Goal: Transaction & Acquisition: Purchase product/service

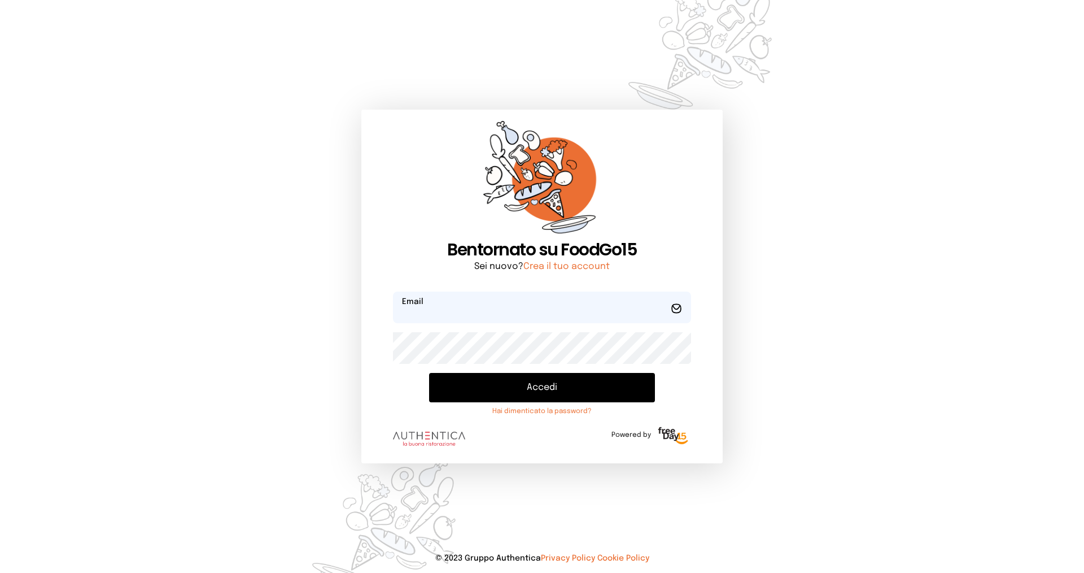
type input "**********"
click at [455, 383] on button "Accedi" at bounding box center [542, 387] width 226 height 29
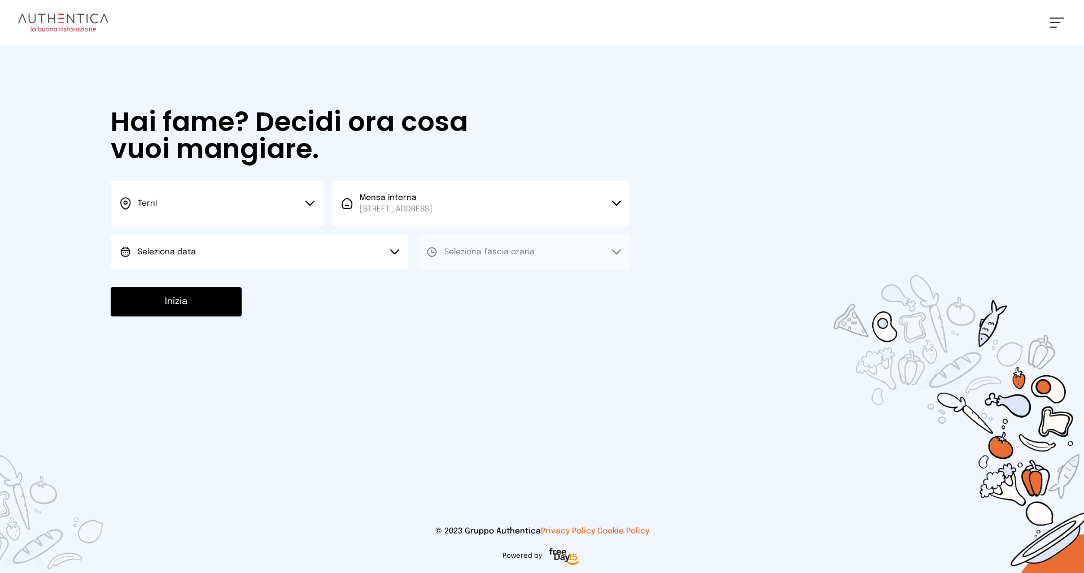
click at [265, 206] on button "Terni" at bounding box center [217, 203] width 213 height 45
click at [267, 245] on li "Terni" at bounding box center [217, 241] width 213 height 30
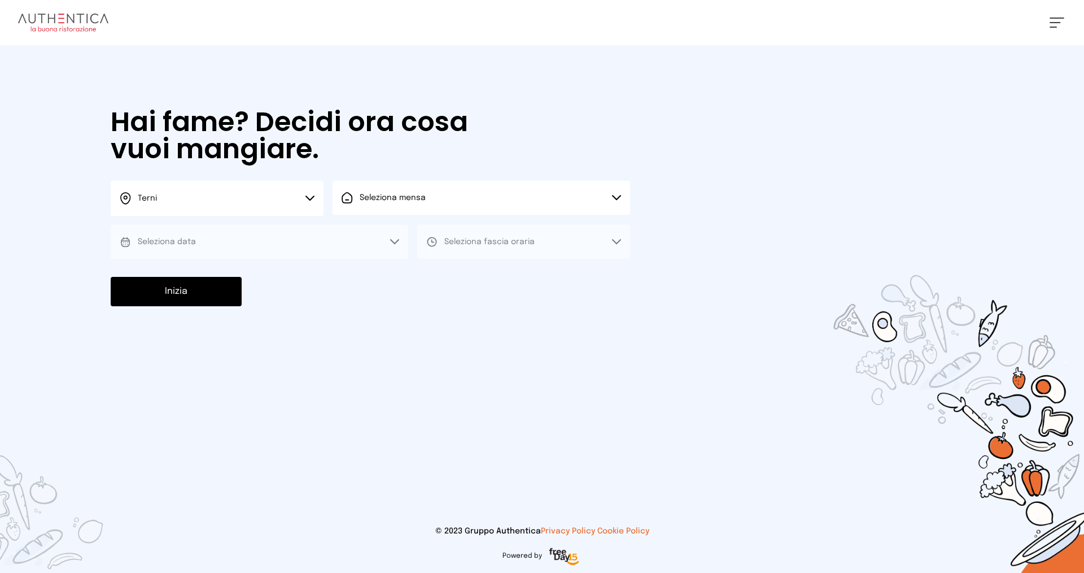
click at [439, 203] on button "Seleziona mensa" at bounding box center [482, 198] width 298 height 34
click at [433, 241] on span "[STREET_ADDRESS]" at bounding box center [396, 240] width 73 height 11
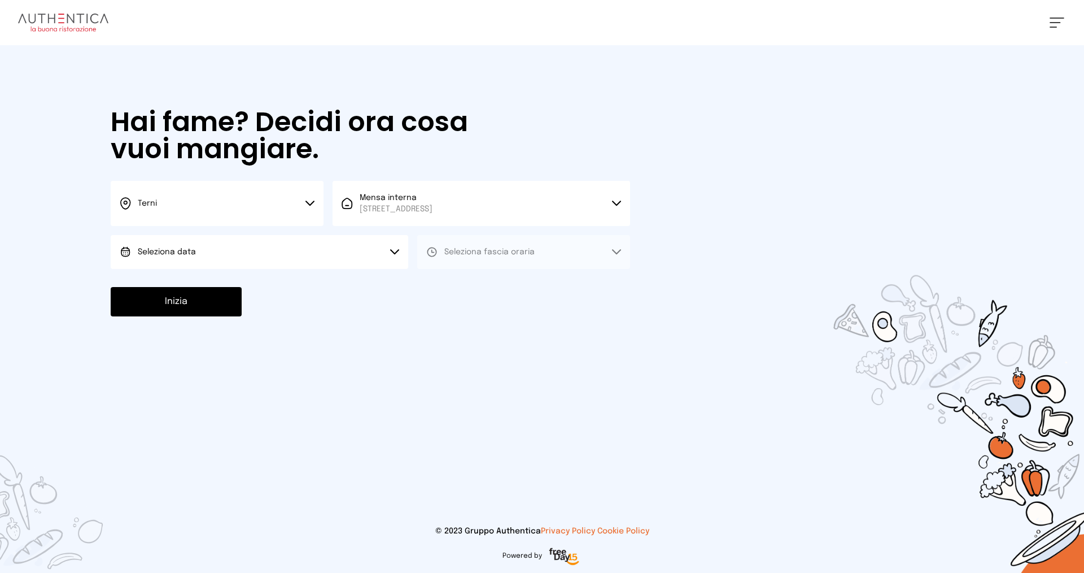
click at [256, 251] on button "Seleziona data" at bounding box center [260, 252] width 298 height 34
click at [264, 281] on li "[DATE], [DATE]" at bounding box center [260, 283] width 298 height 29
click at [451, 256] on span "Seleziona fascia oraria" at bounding box center [489, 251] width 90 height 11
click at [452, 283] on span "Pranzo" at bounding box center [457, 283] width 27 height 11
click at [206, 299] on button "Inizia" at bounding box center [176, 301] width 131 height 29
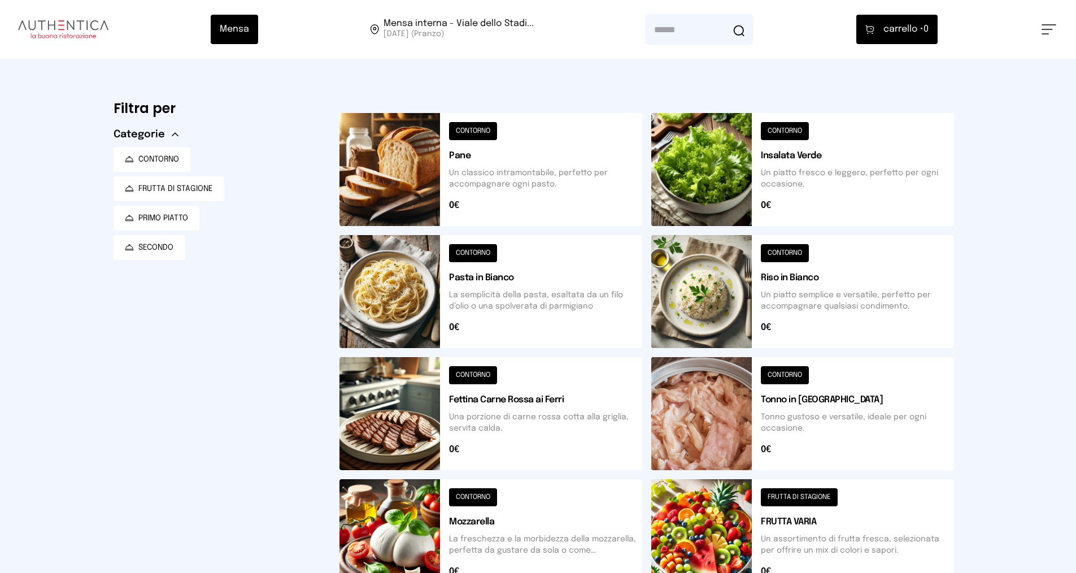
click at [794, 497] on button at bounding box center [802, 535] width 303 height 113
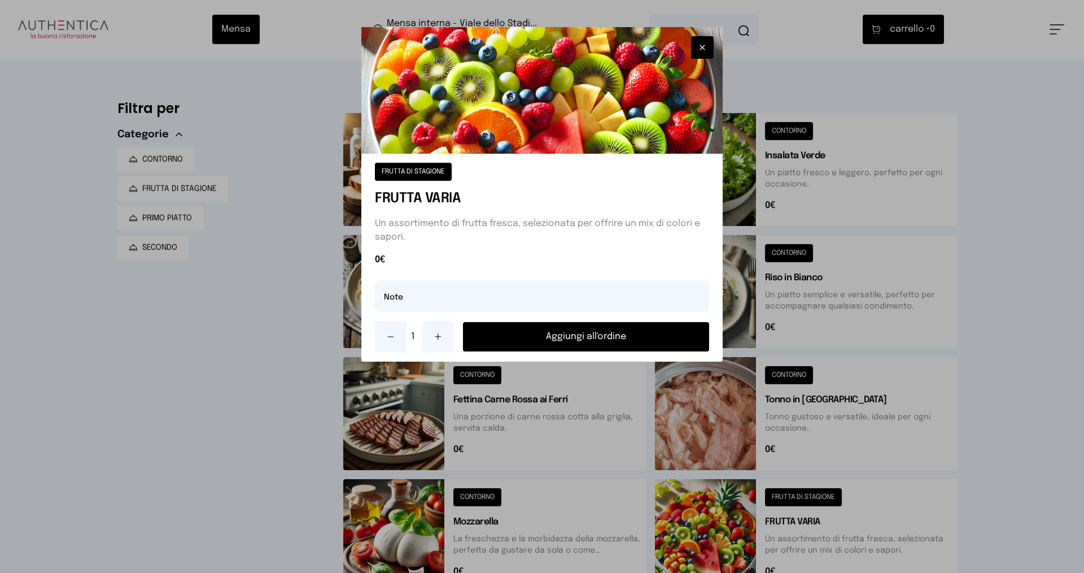
click at [594, 340] on button "Aggiungi all'ordine" at bounding box center [586, 336] width 246 height 29
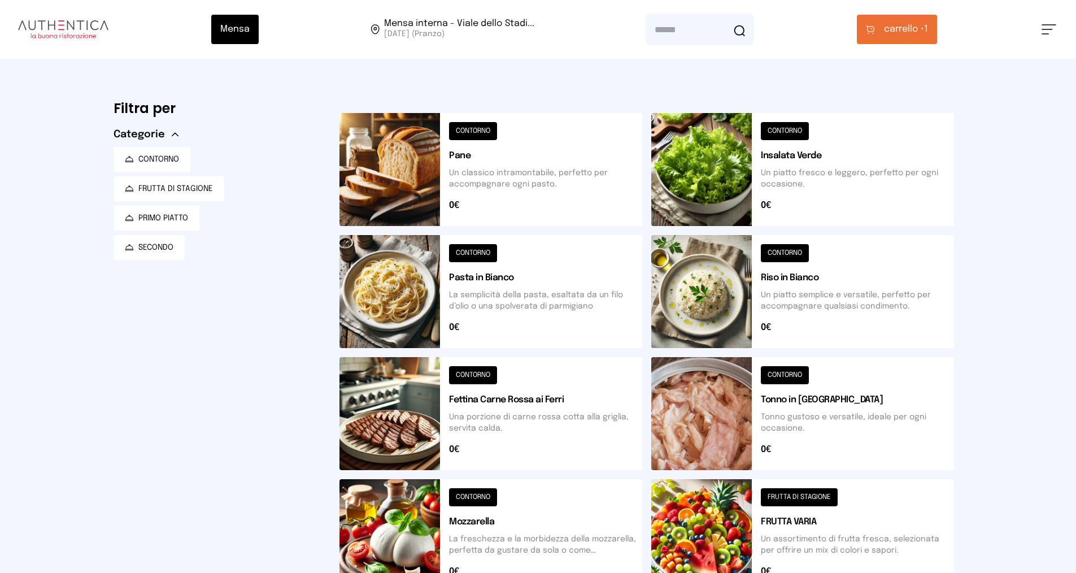
click at [893, 25] on span "carrello •" at bounding box center [904, 30] width 40 height 14
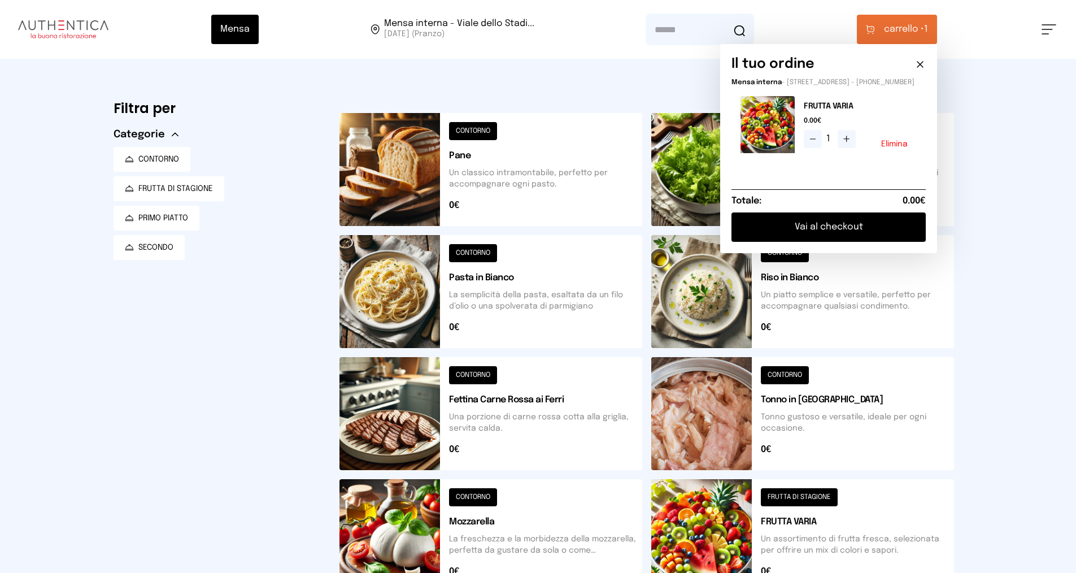
click at [906, 148] on button "Elimina" at bounding box center [894, 144] width 27 height 8
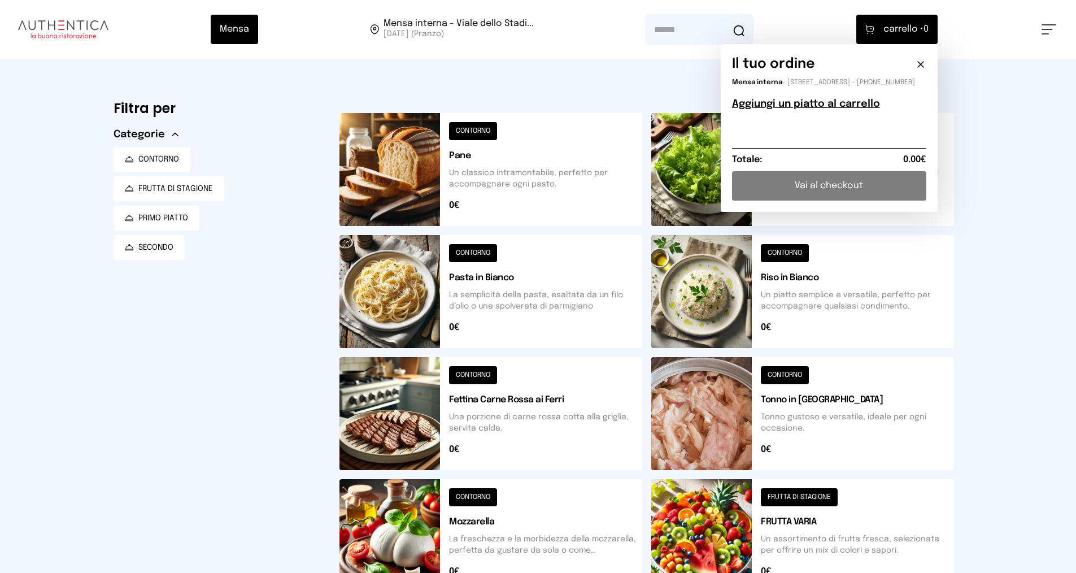
click at [923, 65] on icon at bounding box center [921, 65] width 6 height 6
